Goal: Information Seeking & Learning: Learn about a topic

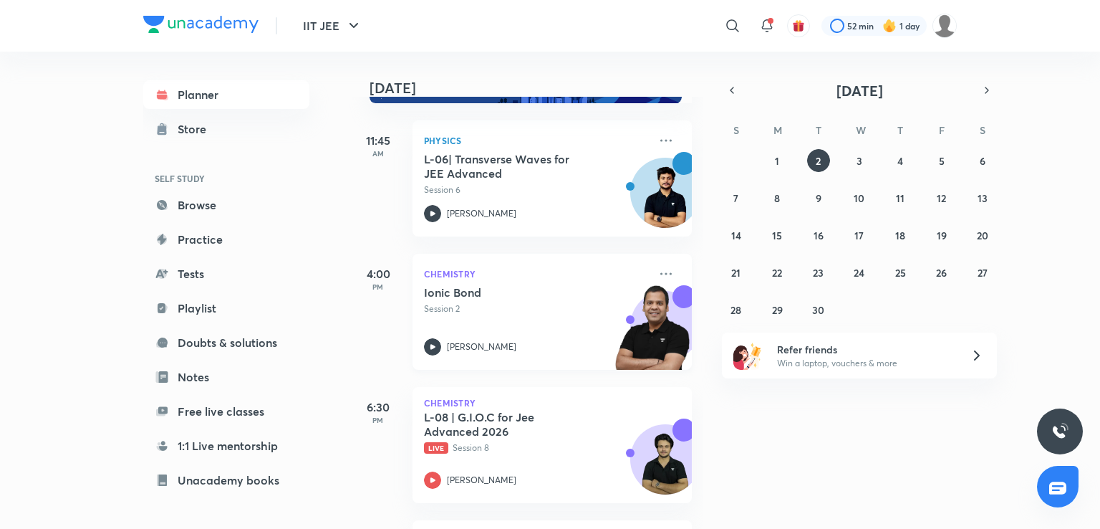
scroll to position [190, 0]
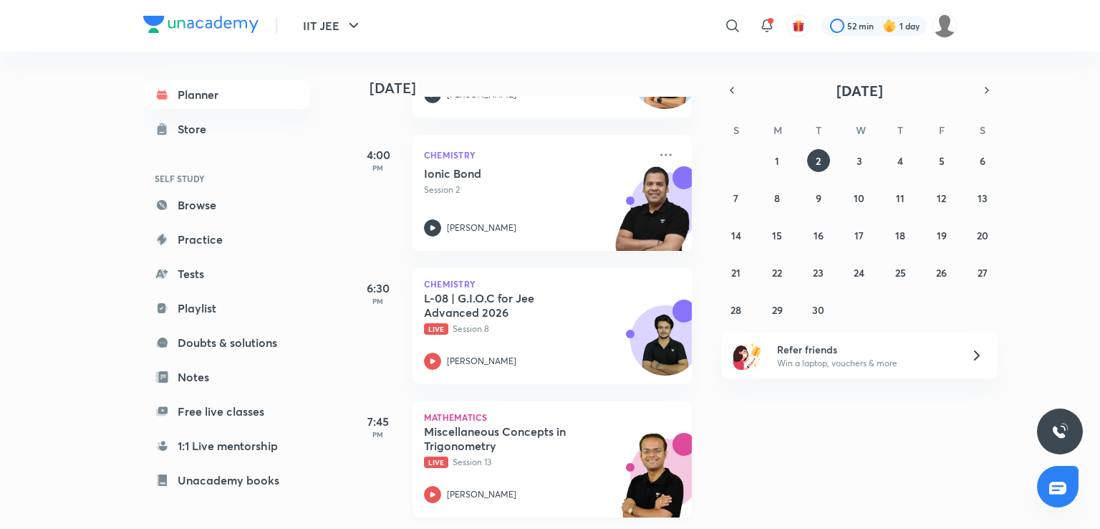
click at [493, 413] on p "Mathematics" at bounding box center [552, 417] width 256 height 9
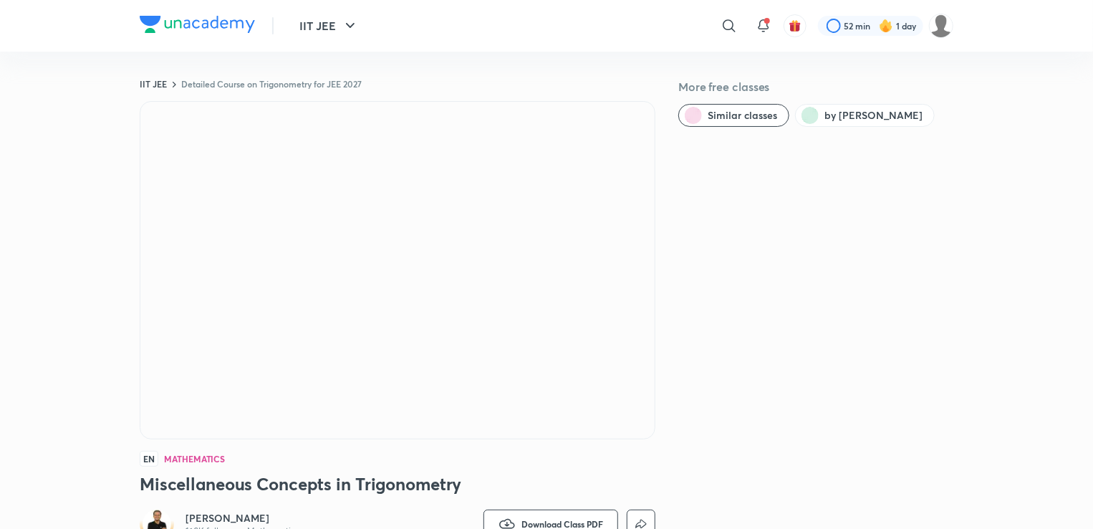
scroll to position [3, 0]
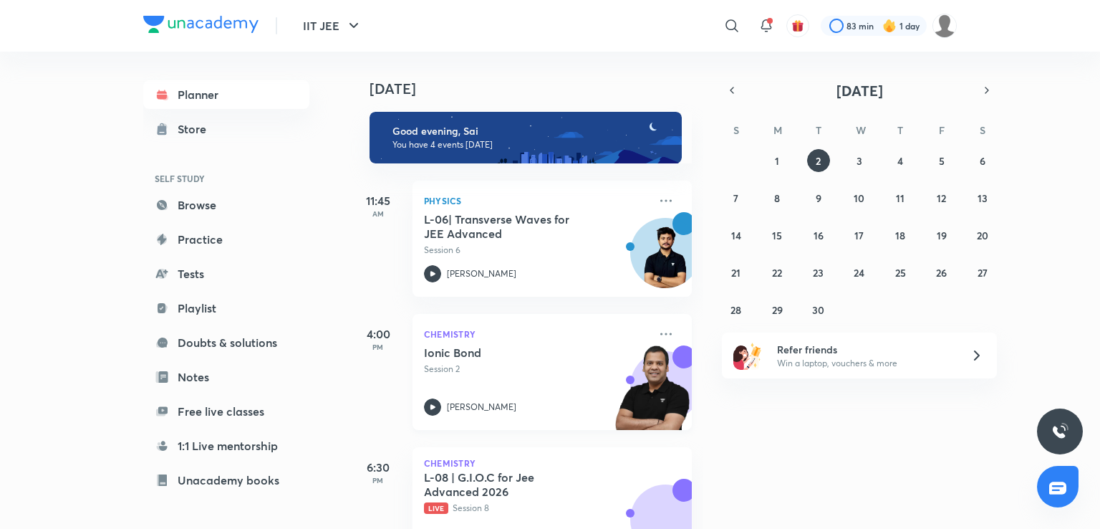
scroll to position [155, 0]
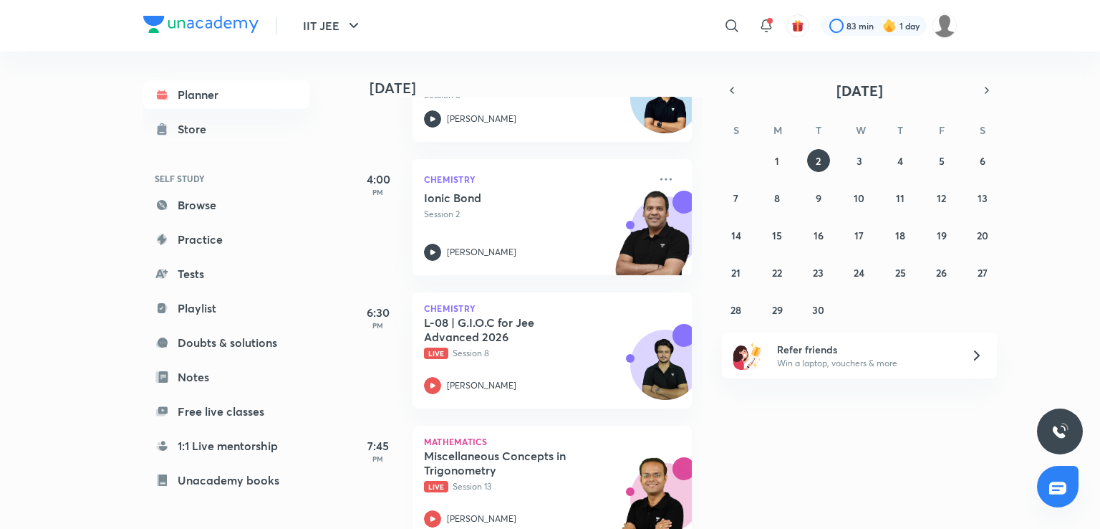
drag, startPoint x: 487, startPoint y: 413, endPoint x: 496, endPoint y: 434, distance: 22.8
click at [496, 434] on div "7:45 PM Mathematics Miscellaneous Concepts in Trigonometry Live Session 13 Vine…" at bounding box center [520, 474] width 342 height 133
click at [496, 434] on div "Mathematics Miscellaneous Concepts in Trigonometry Live Session 13 Vineet Loomba" at bounding box center [552, 483] width 279 height 116
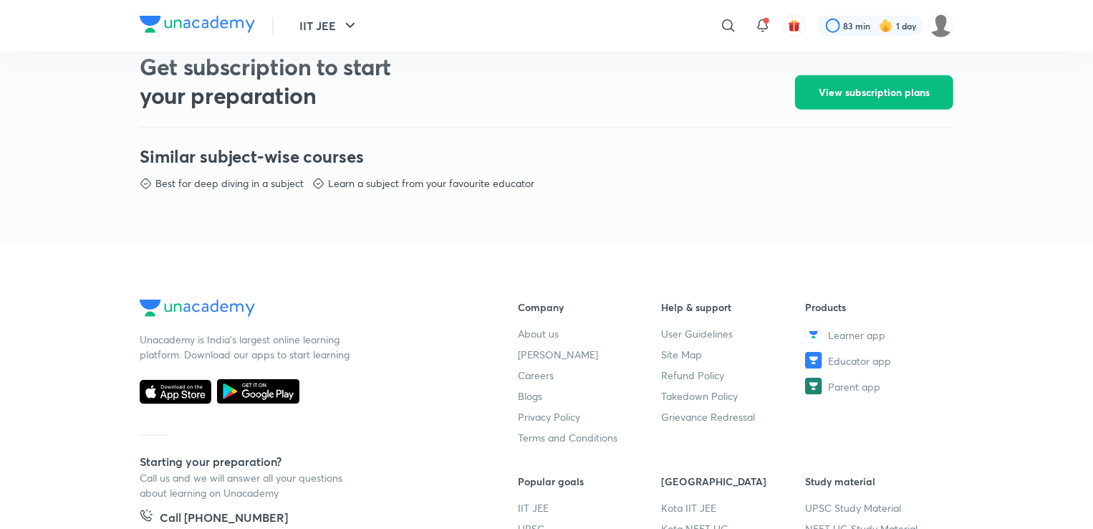
scroll to position [670, 0]
